Goal: Transaction & Acquisition: Purchase product/service

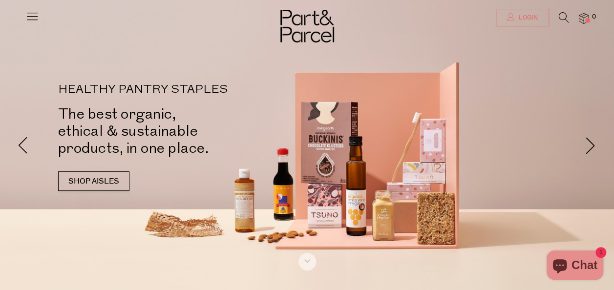
click at [520, 10] on link "Login" at bounding box center [522, 18] width 53 height 18
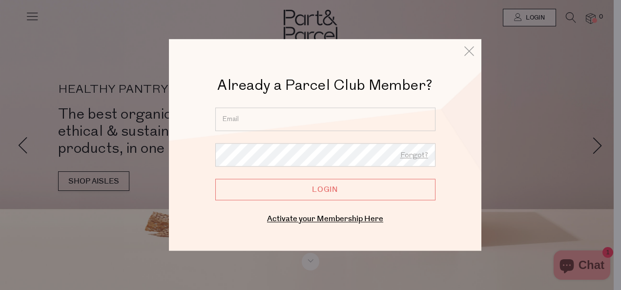
click at [319, 124] on input "email" at bounding box center [325, 118] width 220 height 23
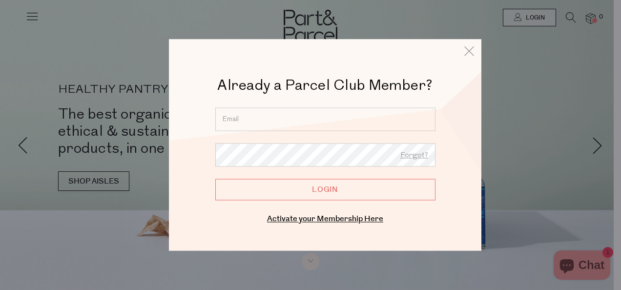
type input "sarah.k.grossi@gmail.com"
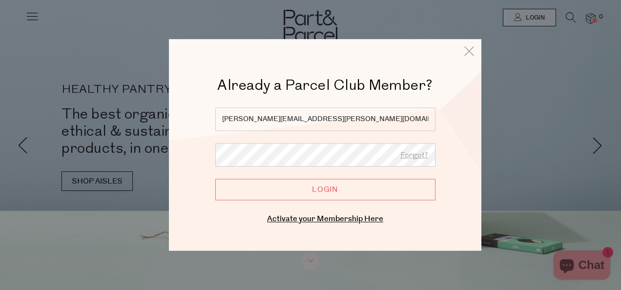
click at [215, 179] on input "Login" at bounding box center [325, 189] width 220 height 21
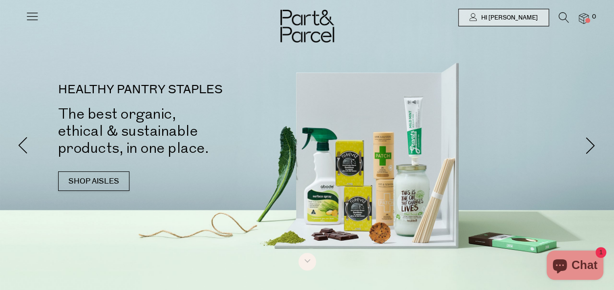
click at [561, 13] on icon at bounding box center [564, 17] width 10 height 11
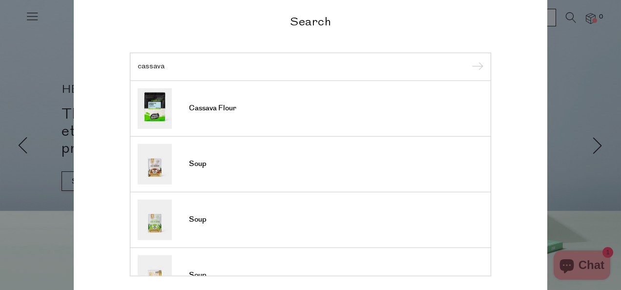
type input "cassava"
click at [469, 60] on input "submit" at bounding box center [476, 67] width 15 height 15
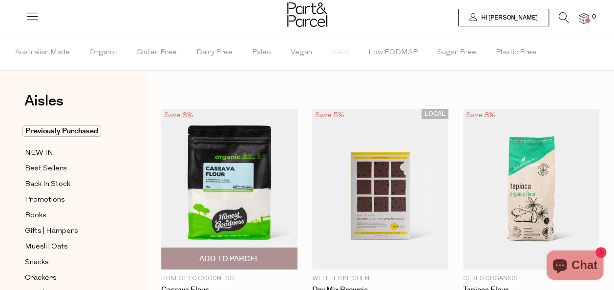
click at [269, 149] on img at bounding box center [229, 189] width 136 height 161
